Goal: Use online tool/utility: Utilize a website feature to perform a specific function

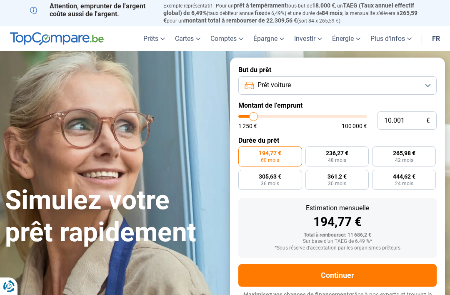
click at [425, 84] on button "Prêt voiture" at bounding box center [337, 85] width 198 height 18
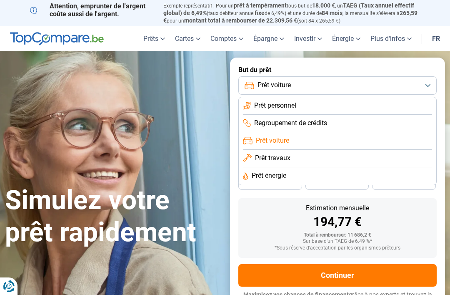
click at [427, 78] on button "Prêt voiture" at bounding box center [337, 85] width 198 height 18
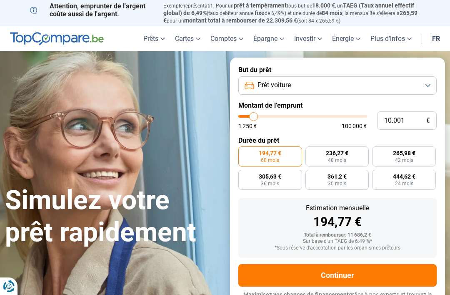
type input "15.500"
type input "15500"
type input "16.250"
type input "16250"
type input "16.750"
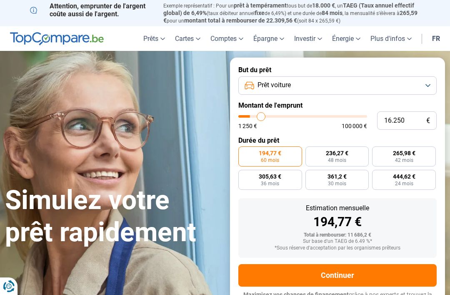
type input "16750"
type input "17.000"
type input "17000"
type input "18.000"
type input "18000"
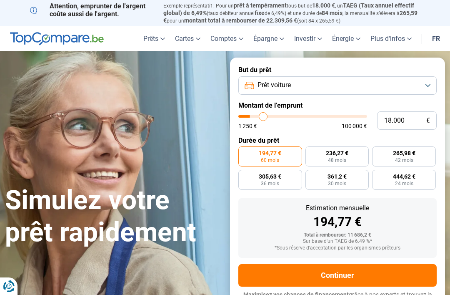
type input "18.750"
type input "18750"
type input "19.750"
type input "19750"
type input "20.750"
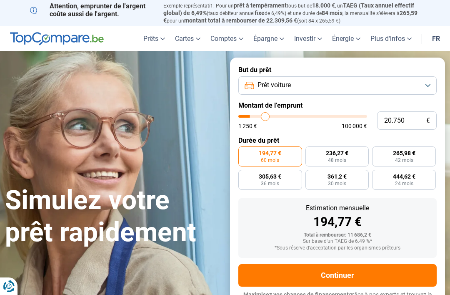
type input "20750"
type input "21.500"
type input "21500"
type input "22.500"
type input "22500"
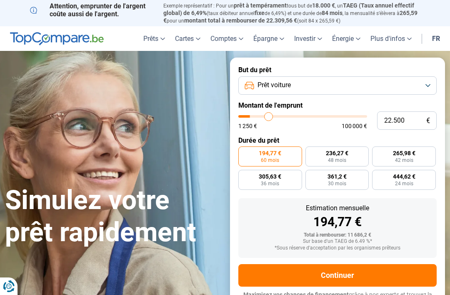
type input "23.500"
type input "23500"
type input "24.500"
type input "24500"
type input "25.250"
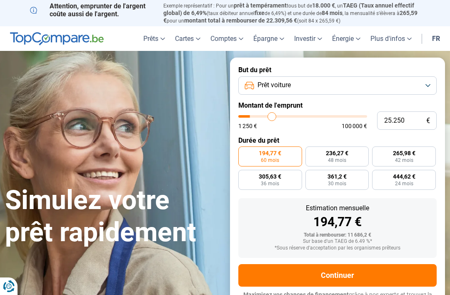
type input "25250"
radio input "false"
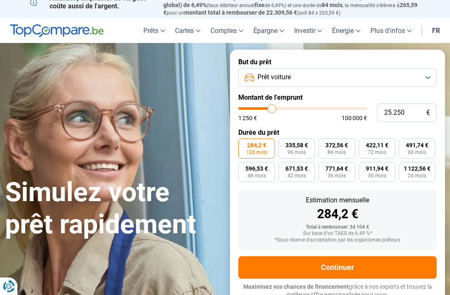
scroll to position [8, 0]
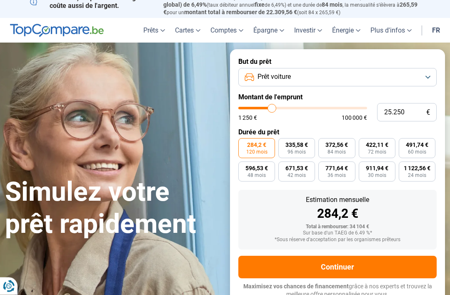
type input "22.500"
type input "22500"
type input "21.750"
type input "21750"
type input "21.000"
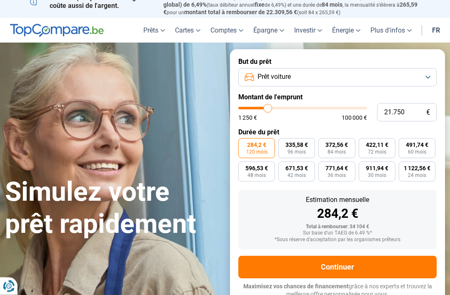
type input "21000"
type input "19.750"
type input "19750"
type input "18.250"
type input "18250"
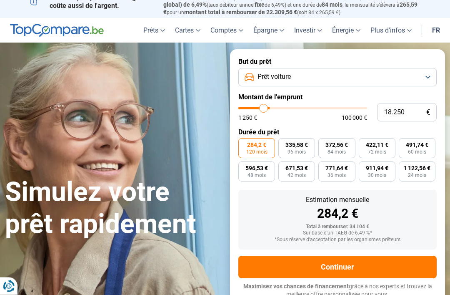
type input "17.250"
type input "17250"
type input "16.750"
type input "16750"
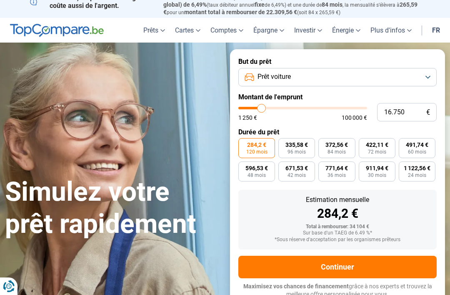
type input "16.250"
type input "16250"
radio input "true"
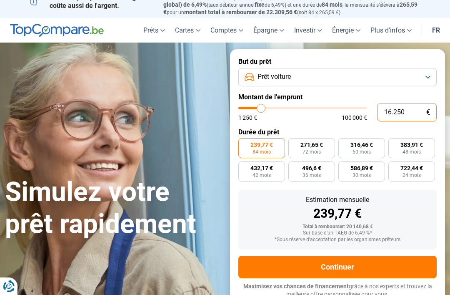
click at [411, 108] on input "16.250" at bounding box center [407, 112] width 60 height 18
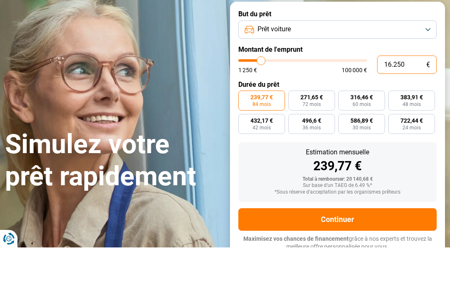
type input "1.625"
type input "1750"
type input "162"
type input "1250"
type input "16"
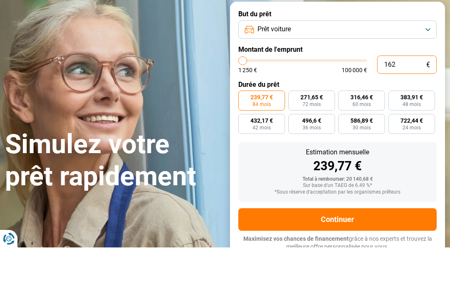
type input "1250"
type input "1"
type input "1250"
type input "15"
type input "1250"
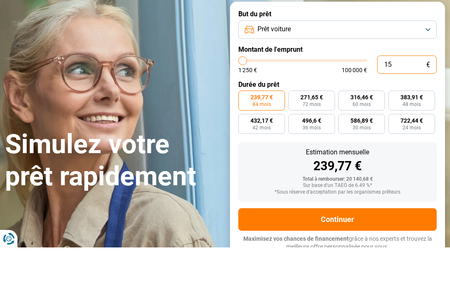
type input "150"
type input "1250"
type input "1.500"
type input "1500"
type input "15.000"
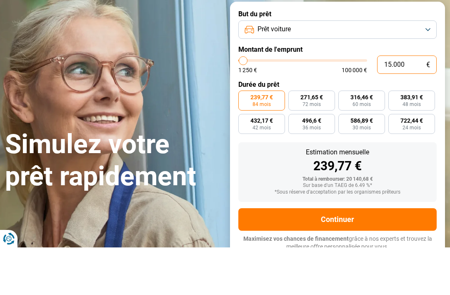
type input "15000"
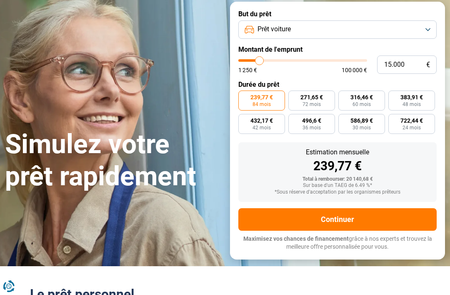
radio input "true"
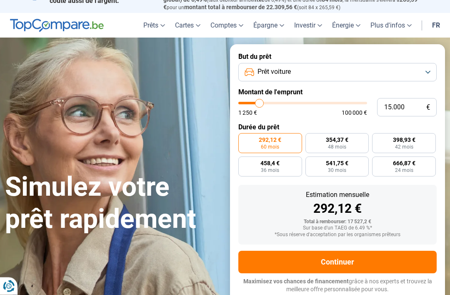
scroll to position [9, 0]
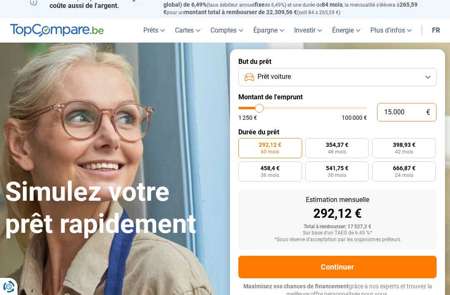
click at [414, 110] on input "15.000" at bounding box center [407, 112] width 60 height 18
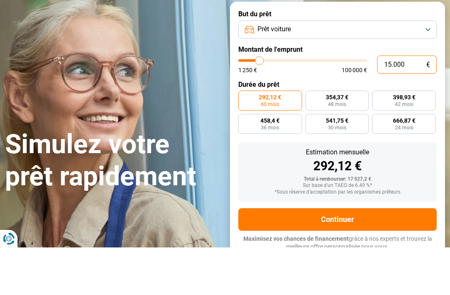
type input "1.500"
type input "1500"
type input "150"
type input "1250"
type input "15"
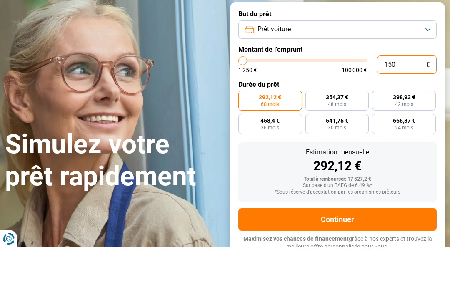
type input "1250"
type input "1"
type input "1250"
type input "10"
type input "1250"
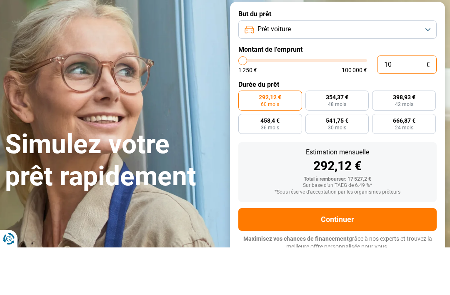
type input "100"
type input "1250"
type input "1.000"
type input "1250"
type input "10.000"
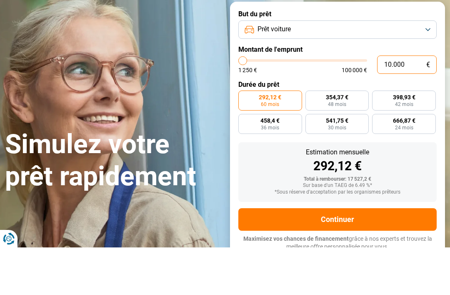
type input "10000"
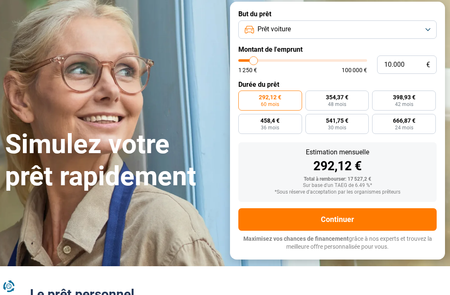
radio input "true"
